Goal: Information Seeking & Learning: Learn about a topic

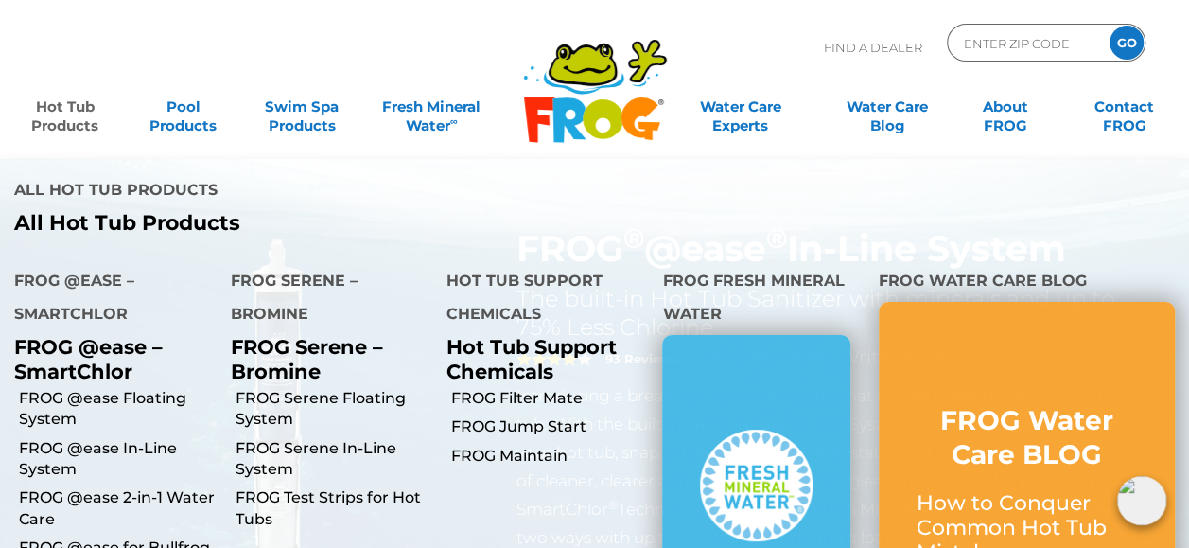
click at [88, 116] on link "Hot Tub Products" at bounding box center [65, 107] width 92 height 38
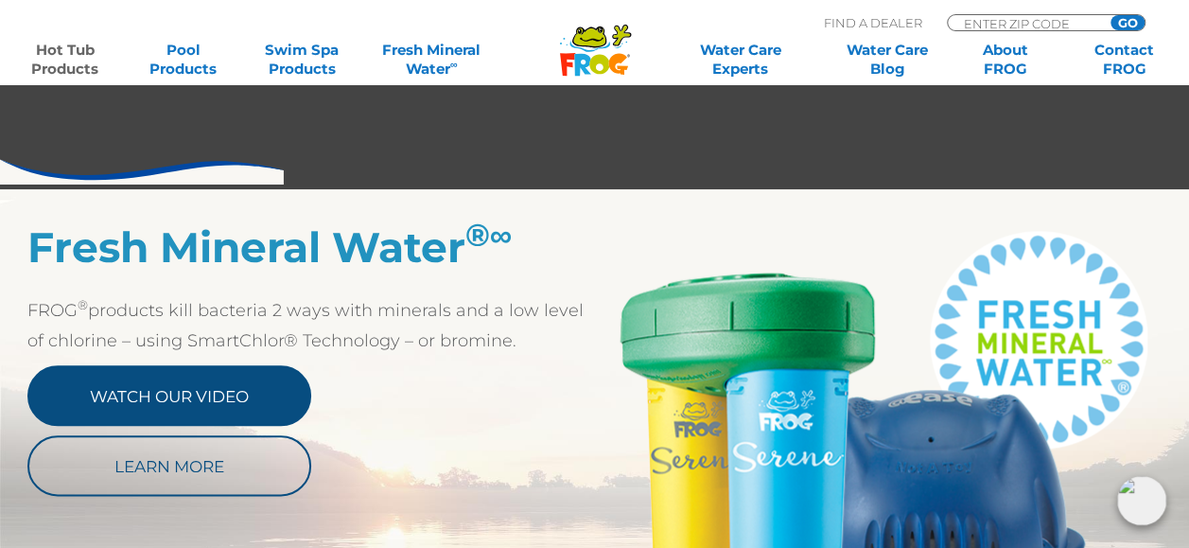
scroll to position [946, 0]
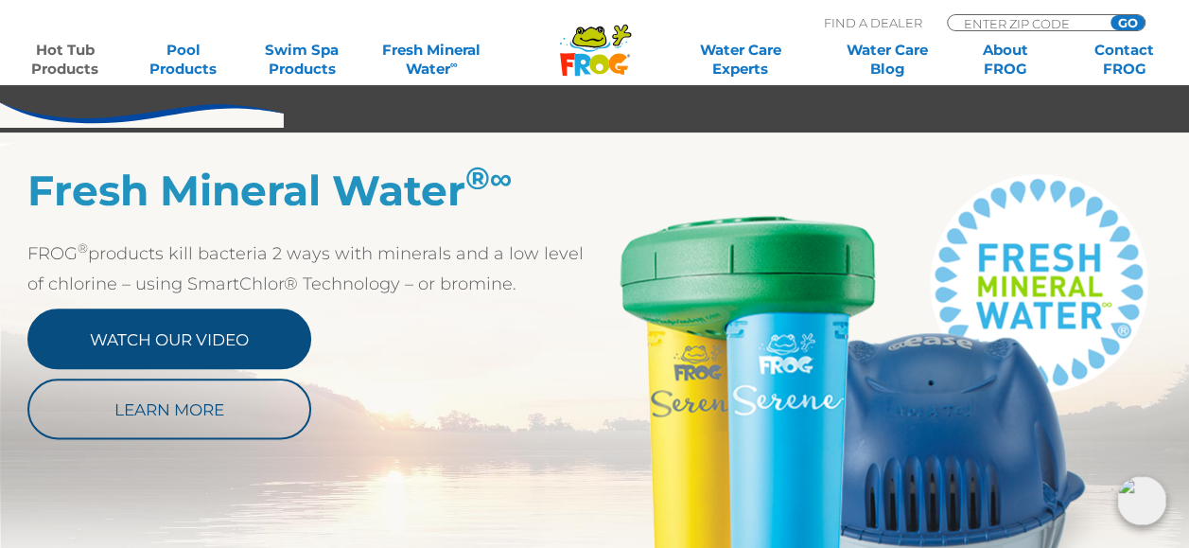
click at [219, 345] on link "Watch Our Video" at bounding box center [169, 338] width 284 height 61
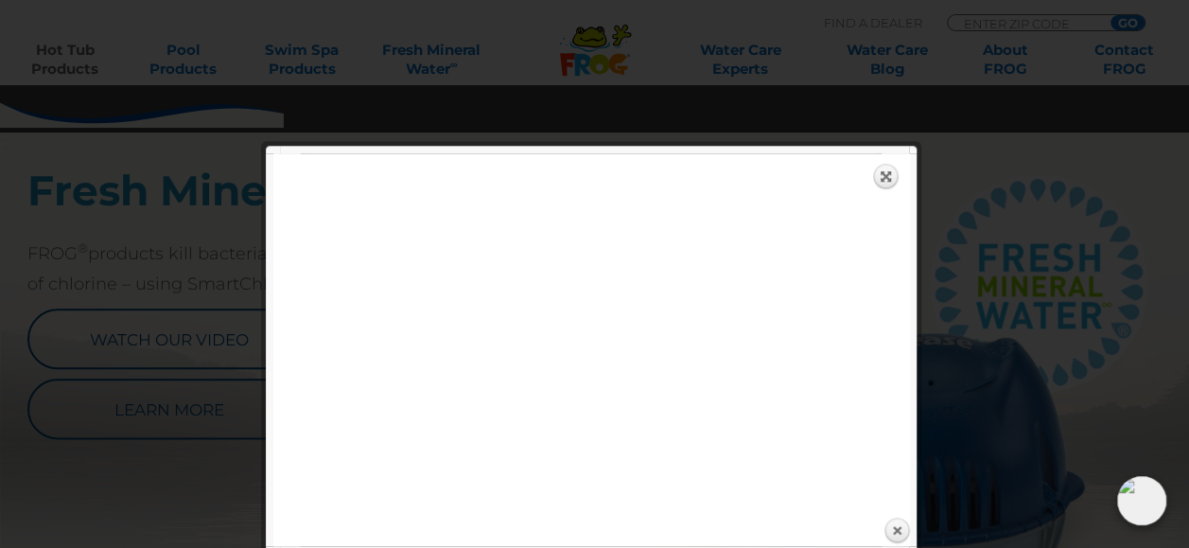
drag, startPoint x: 882, startPoint y: 175, endPoint x: 868, endPoint y: 178, distance: 13.5
click at [882, 175] on link "Expand" at bounding box center [886, 176] width 26 height 26
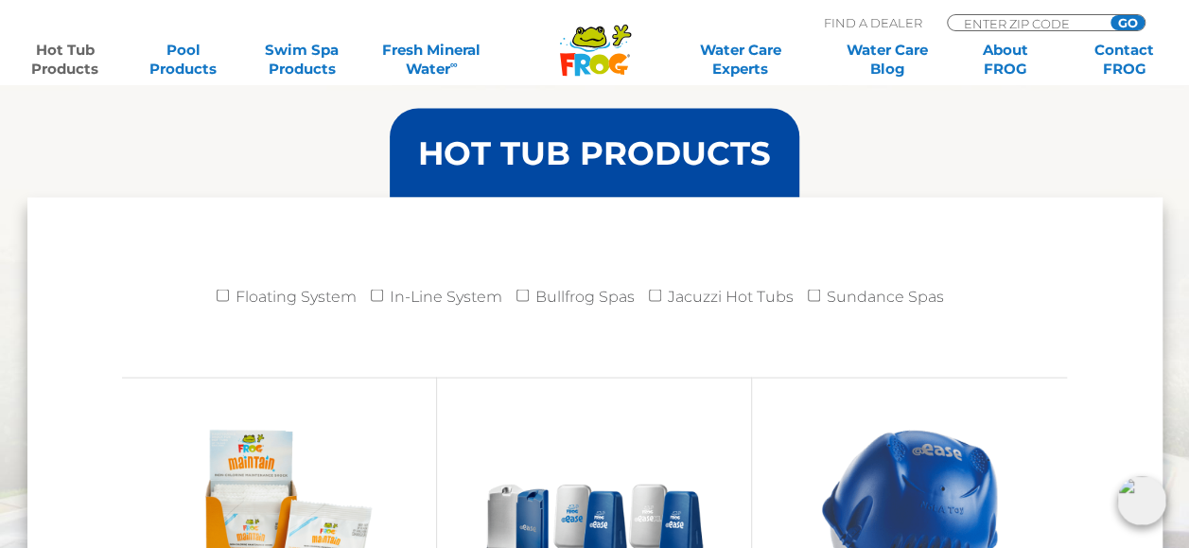
scroll to position [1892, 0]
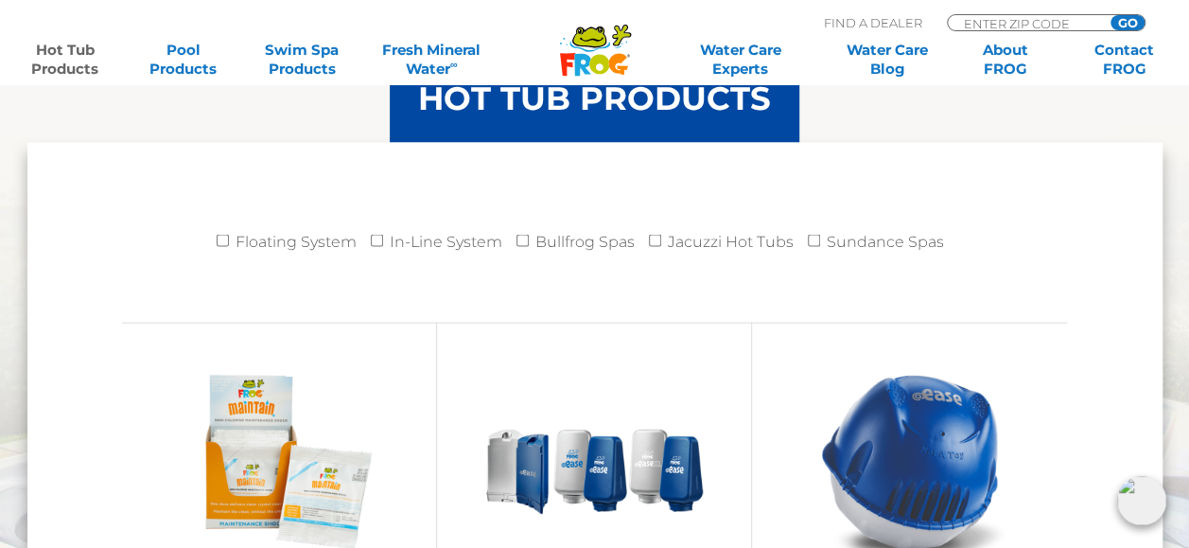
click at [735, 238] on label "Jacuzzi Hot Tubs" at bounding box center [731, 242] width 126 height 38
click at [661, 238] on input "Jacuzzi Hot Tubs" at bounding box center [655, 241] width 12 height 12
checkbox input "true"
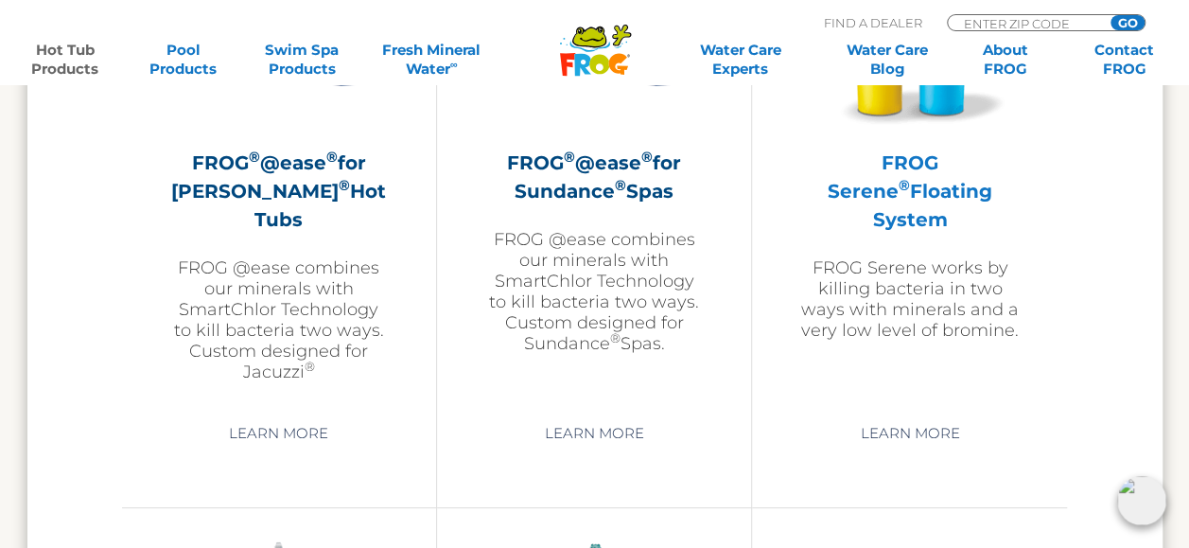
scroll to position [3594, 0]
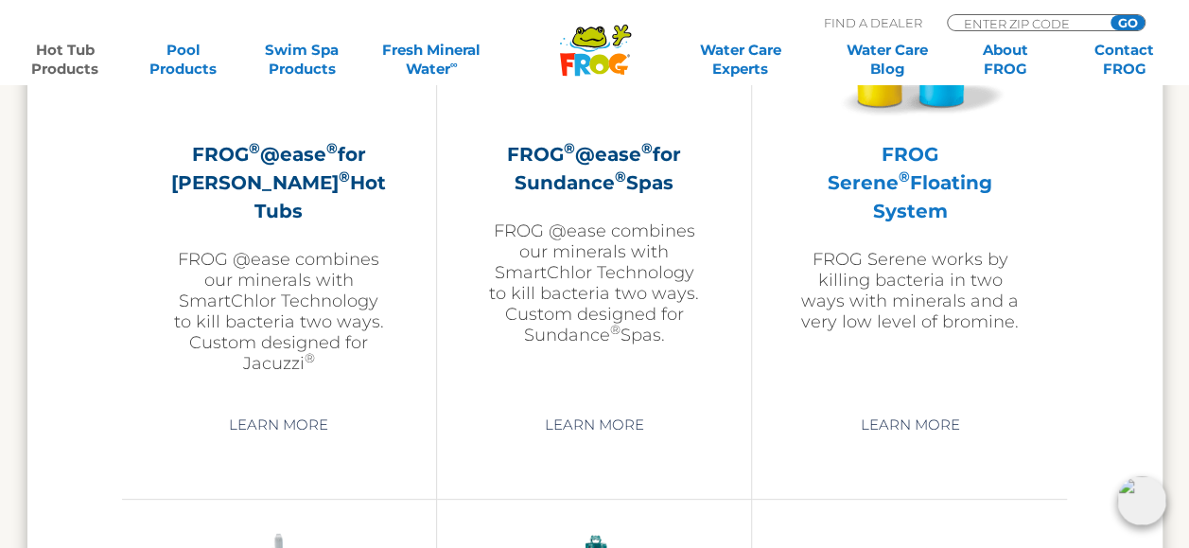
click at [908, 249] on p "FROG Serene works by killing bacteria in two ways with minerals and a very low …" at bounding box center [909, 290] width 220 height 83
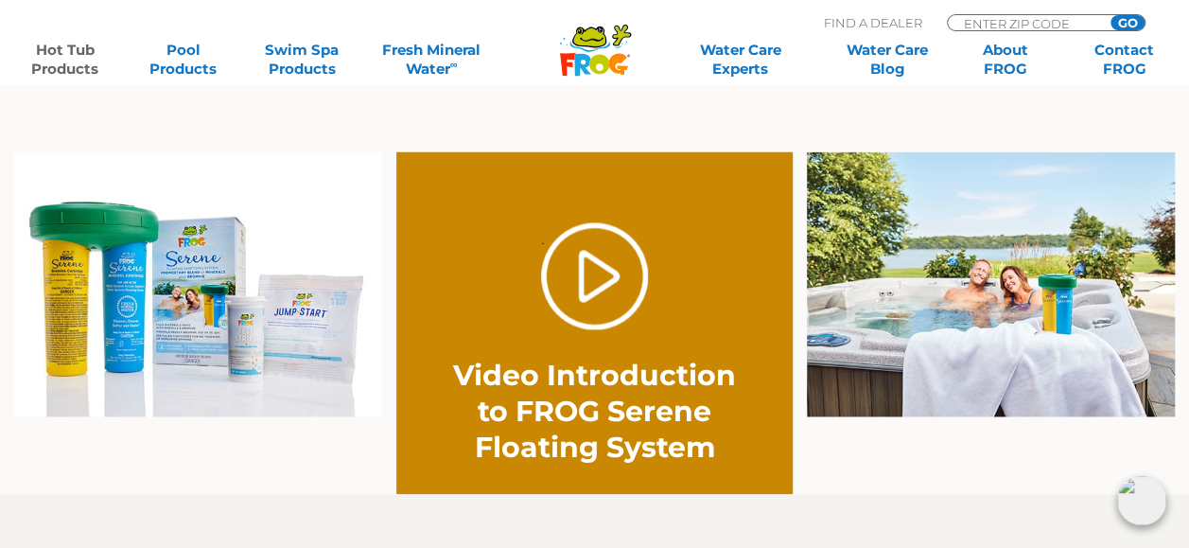
scroll to position [1230, 0]
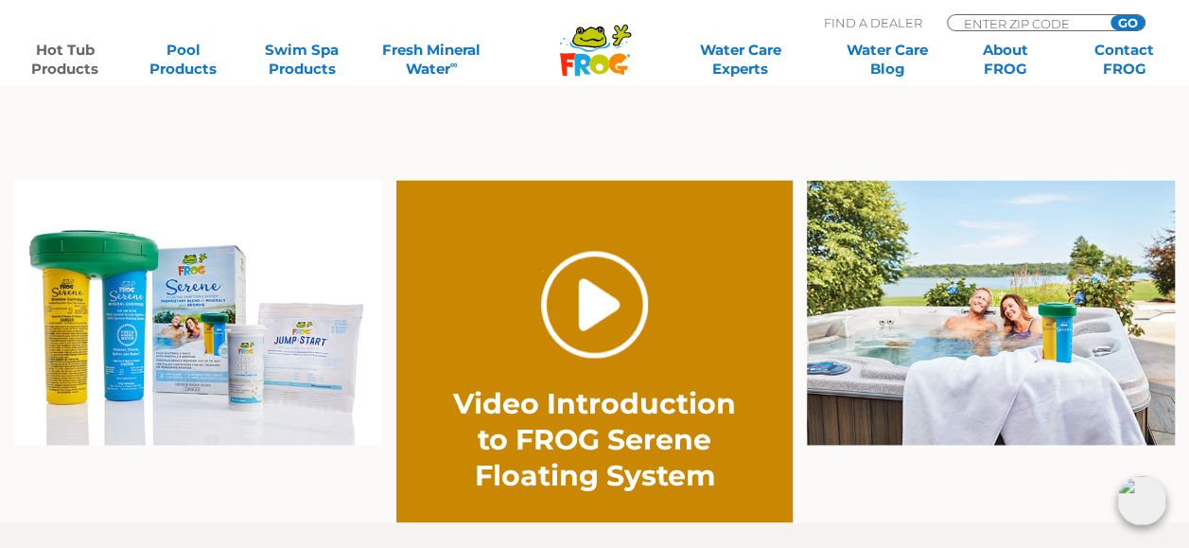
click at [596, 339] on link "." at bounding box center [594, 304] width 107 height 107
